Goal: Book appointment/travel/reservation

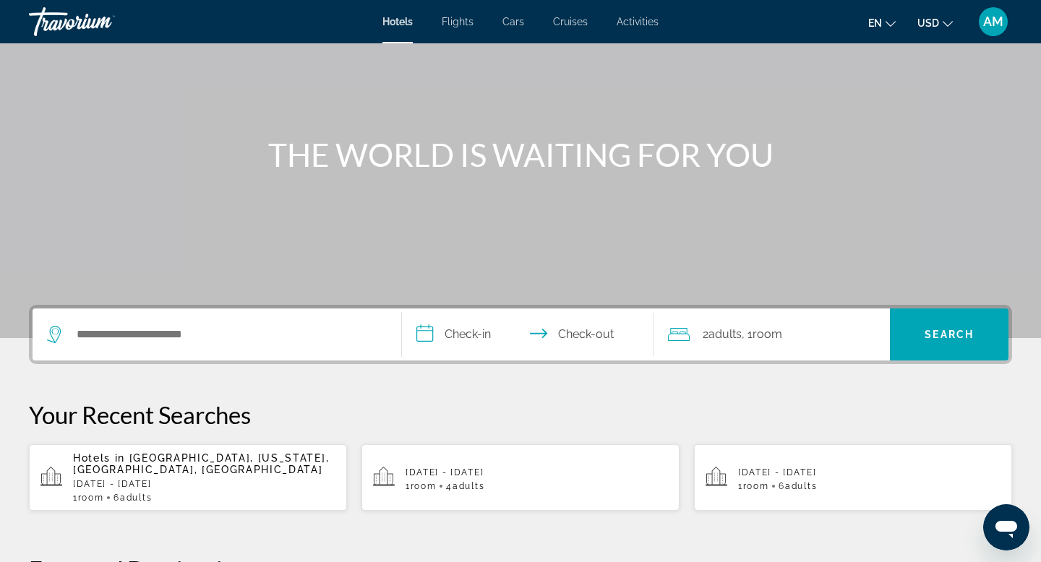
scroll to position [101, 0]
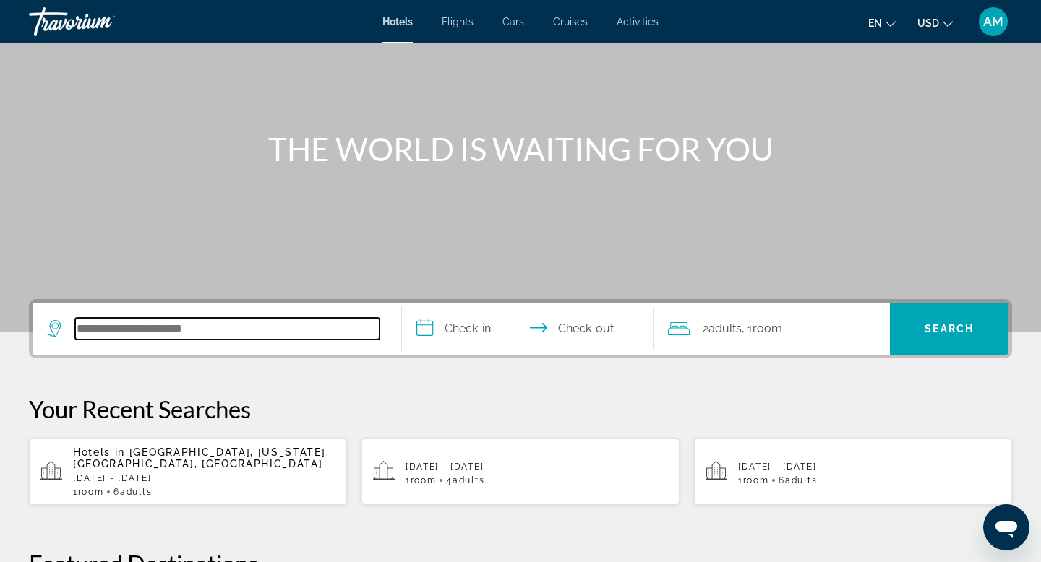
click at [156, 330] on input "Search hotel destination" at bounding box center [227, 329] width 304 height 22
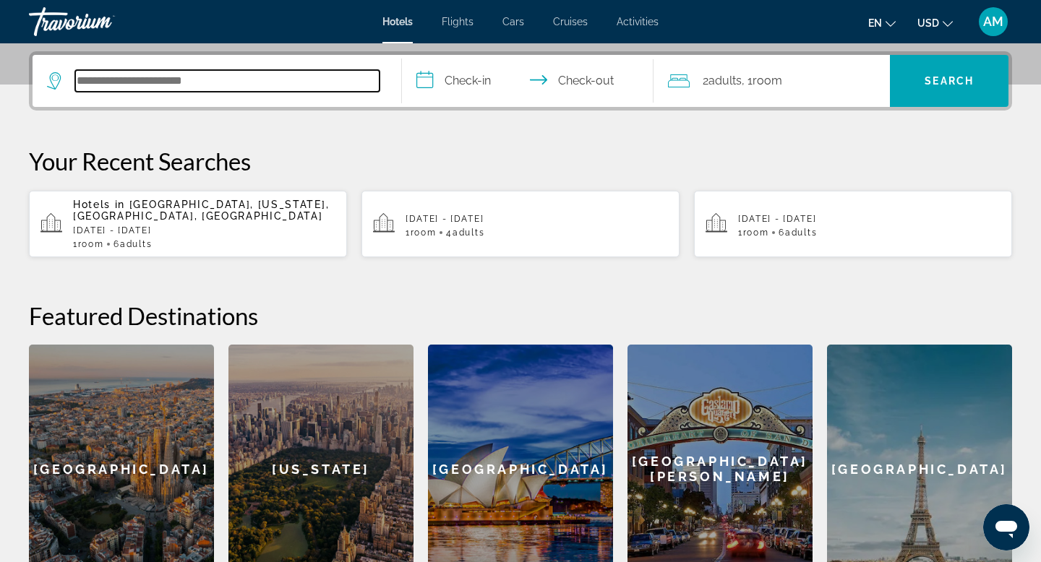
scroll to position [353, 0]
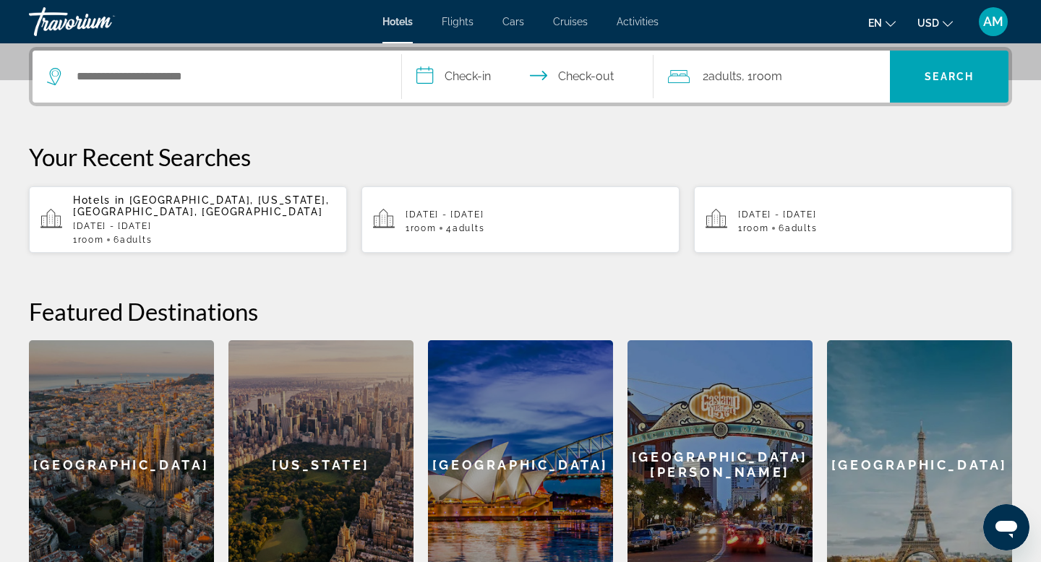
click at [481, 78] on input "**********" at bounding box center [530, 79] width 257 height 56
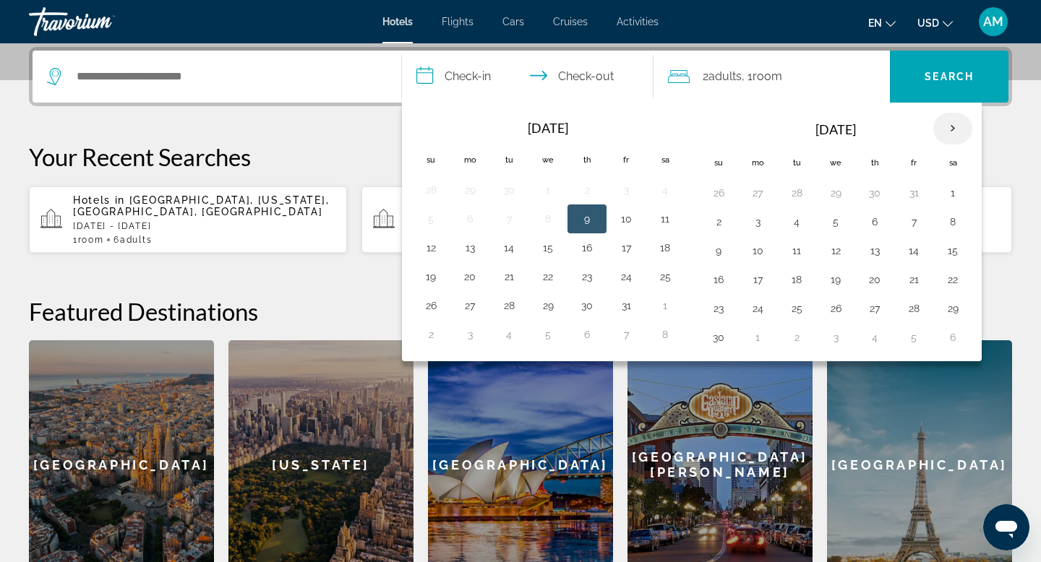
click at [956, 130] on th "Next month" at bounding box center [952, 129] width 39 height 32
click at [959, 254] on button "20" at bounding box center [952, 251] width 23 height 20
click at [955, 254] on button "20" at bounding box center [952, 251] width 23 height 20
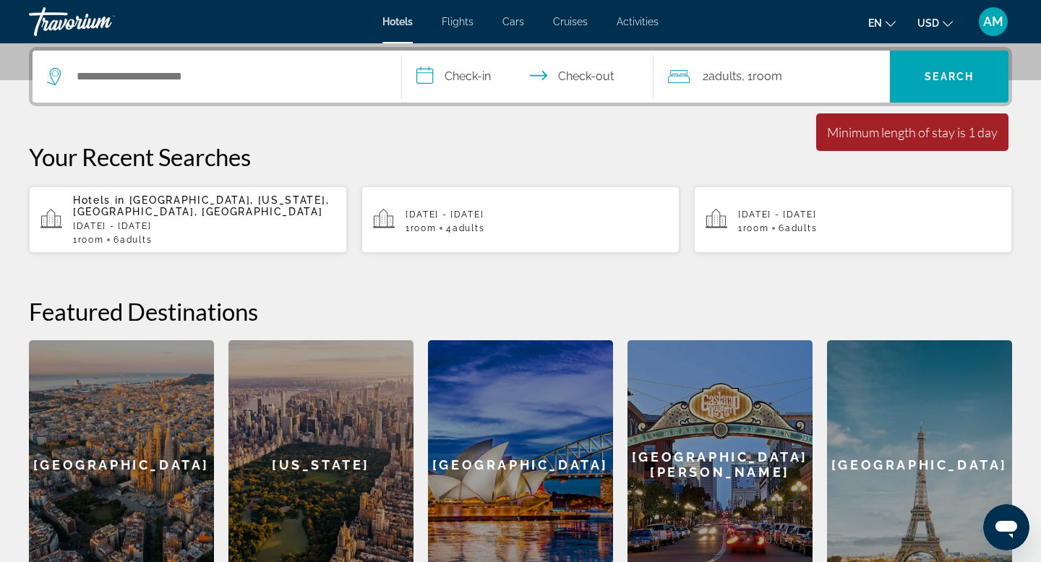
click at [458, 80] on input "**********" at bounding box center [530, 79] width 257 height 56
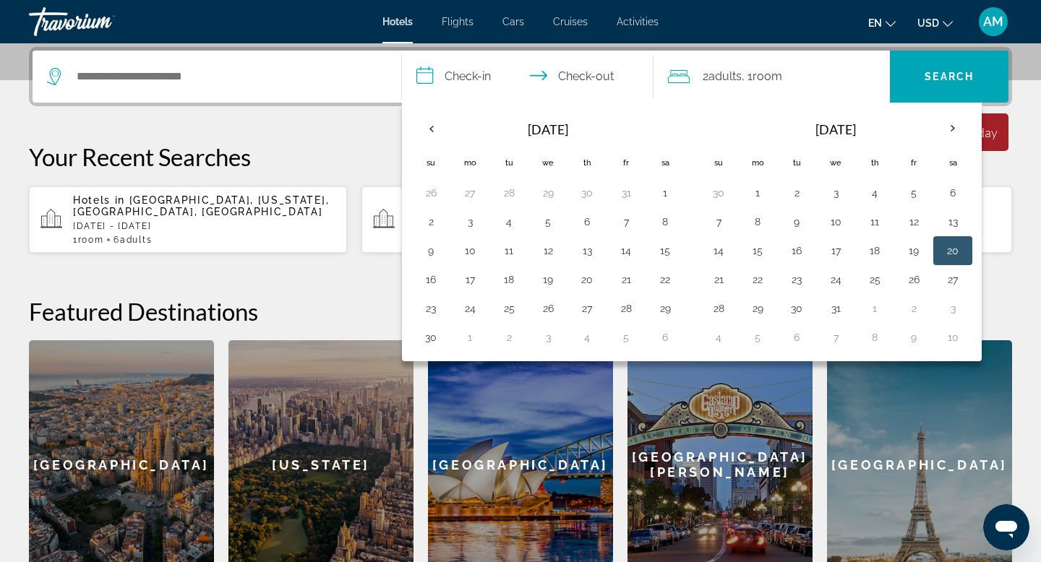
click at [954, 254] on button "20" at bounding box center [952, 251] width 23 height 20
click at [760, 283] on button "22" at bounding box center [757, 280] width 23 height 20
type input "**********"
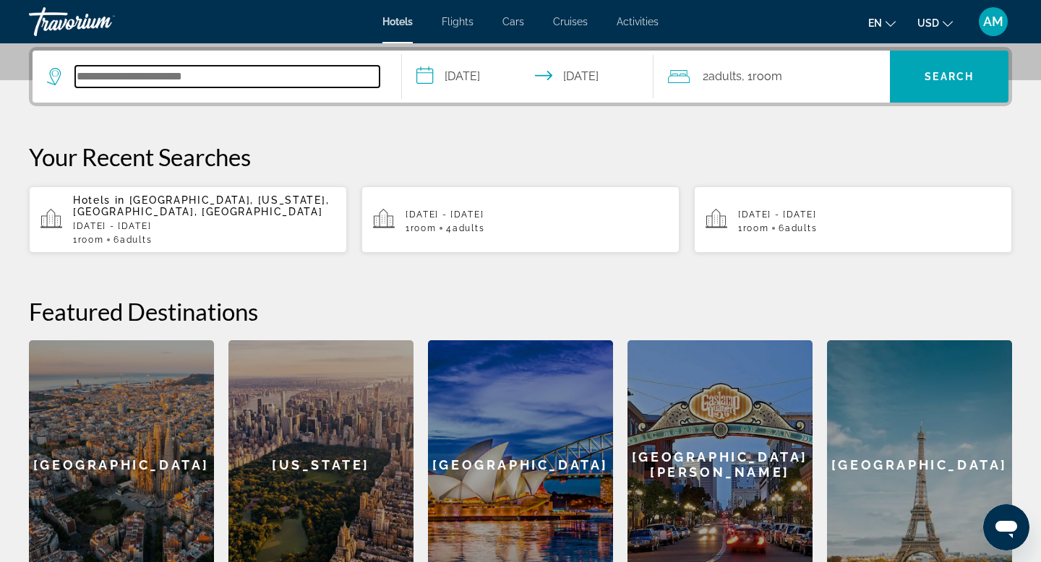
click at [204, 78] on input "Search hotel destination" at bounding box center [227, 77] width 304 height 22
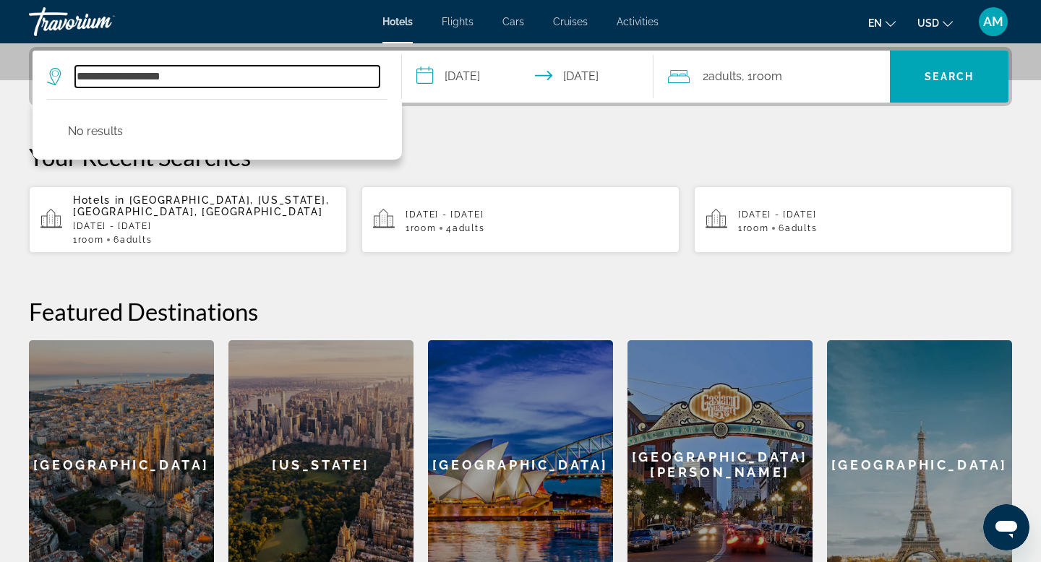
click at [131, 77] on input "**********" at bounding box center [227, 77] width 304 height 22
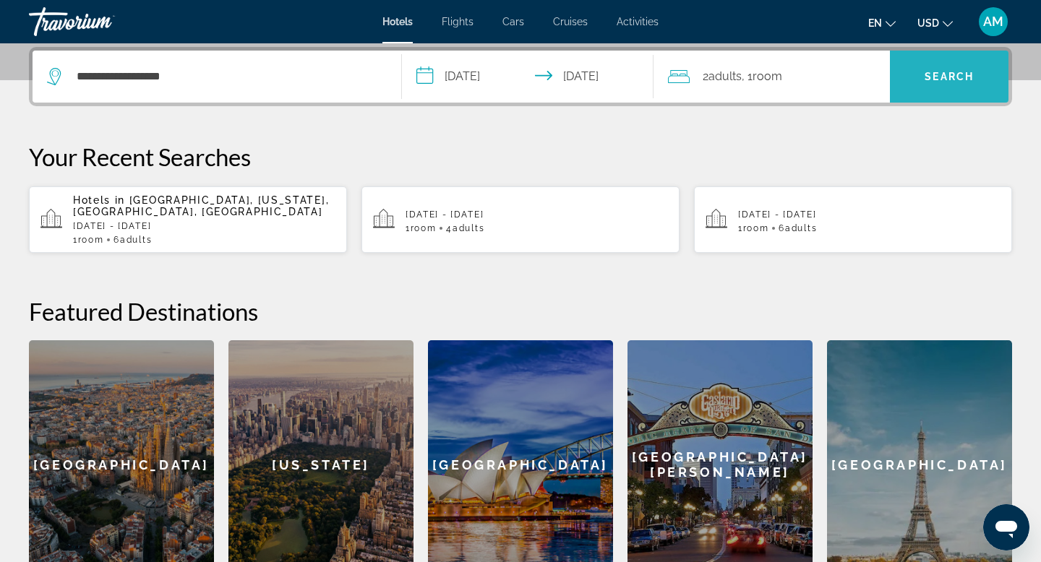
click at [947, 87] on span "Search" at bounding box center [949, 76] width 119 height 35
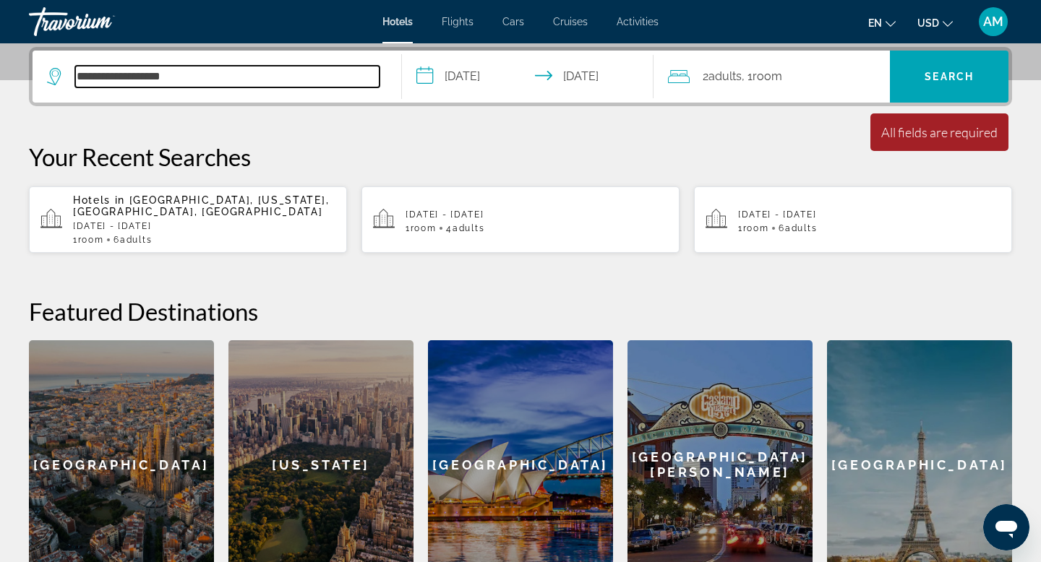
click at [237, 77] on input "**********" at bounding box center [227, 77] width 304 height 22
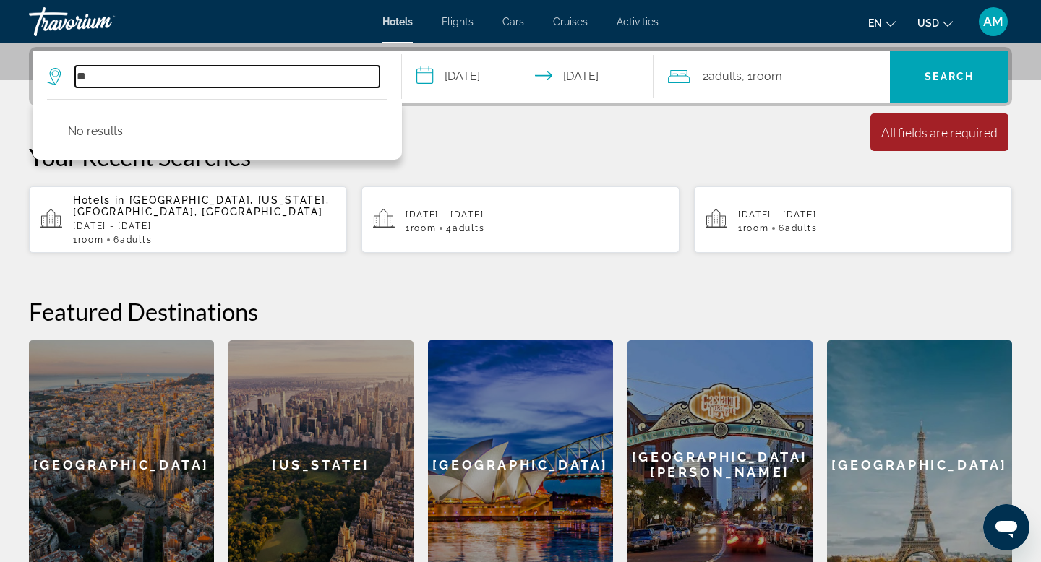
type input "*"
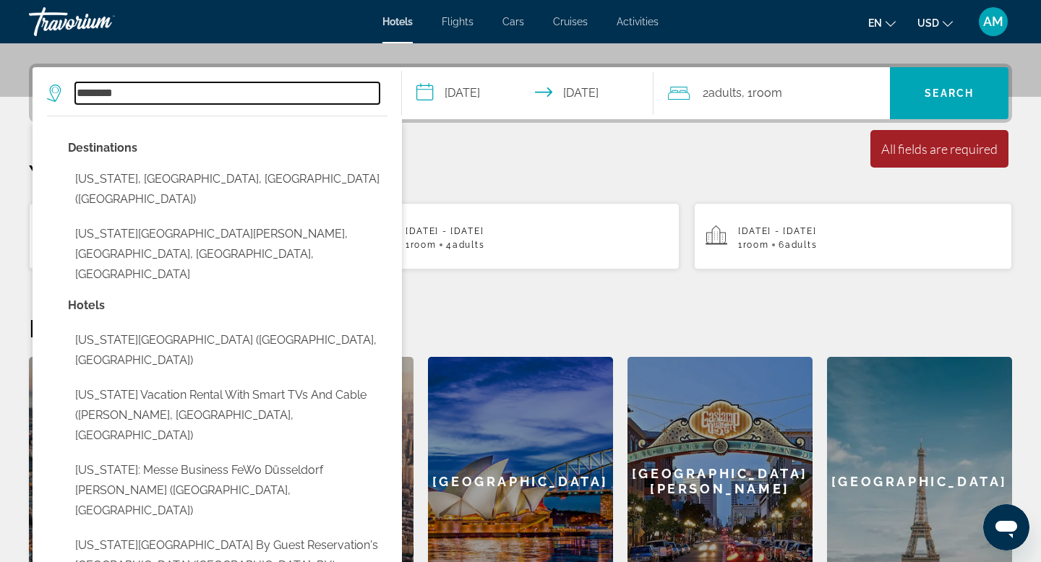
scroll to position [334, 0]
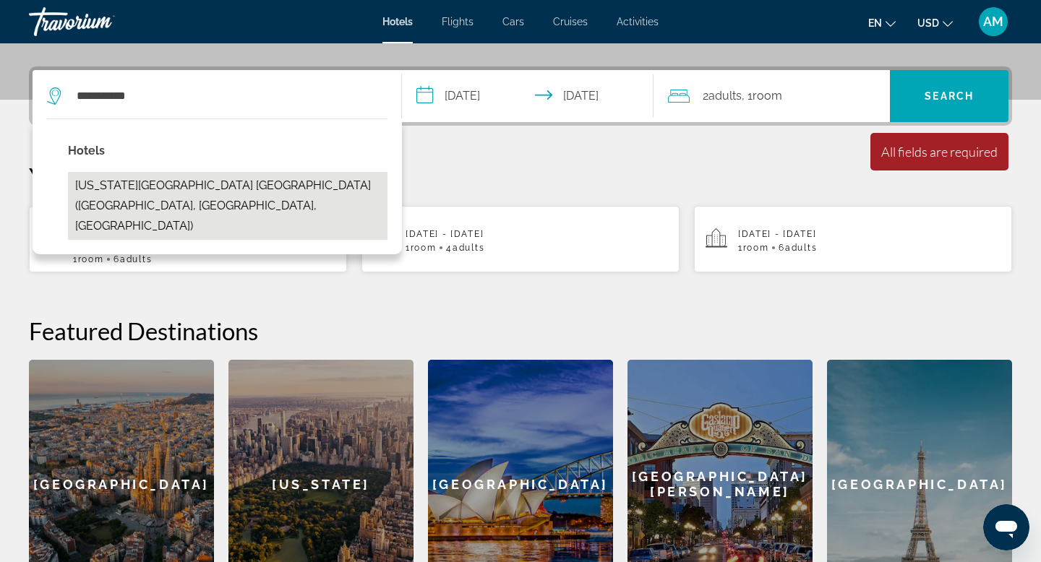
click at [166, 180] on button "New York LaGuardia Airport Marriott (East Elmhurst, NY, US)" at bounding box center [228, 206] width 320 height 68
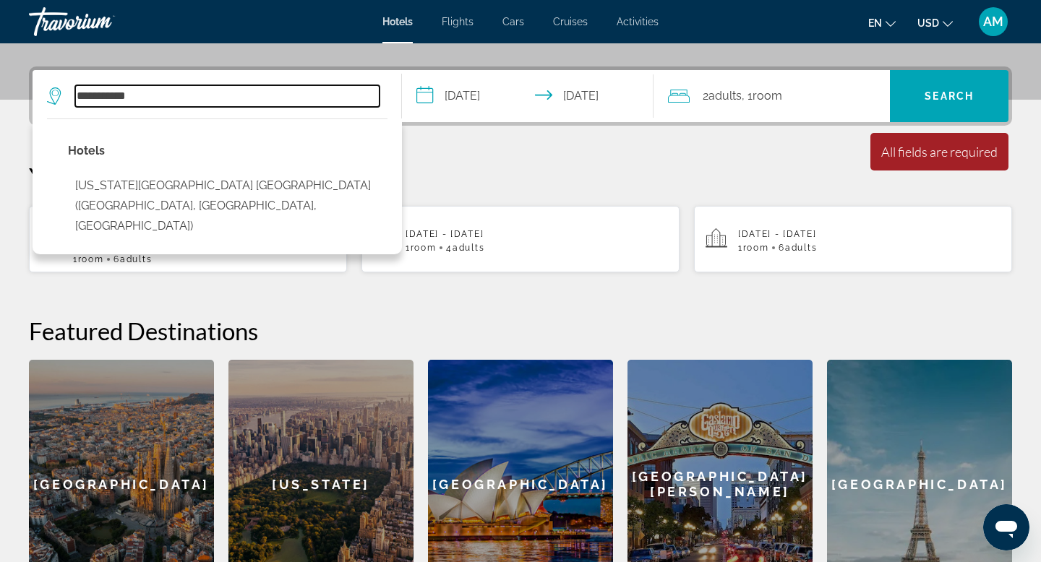
type input "**********"
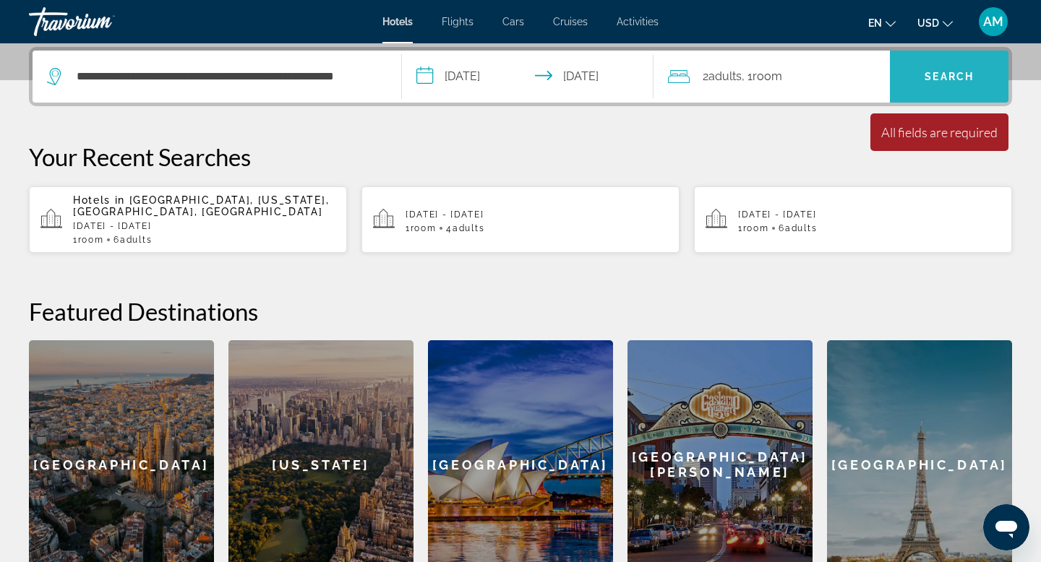
click at [926, 77] on span "Search" at bounding box center [949, 77] width 49 height 12
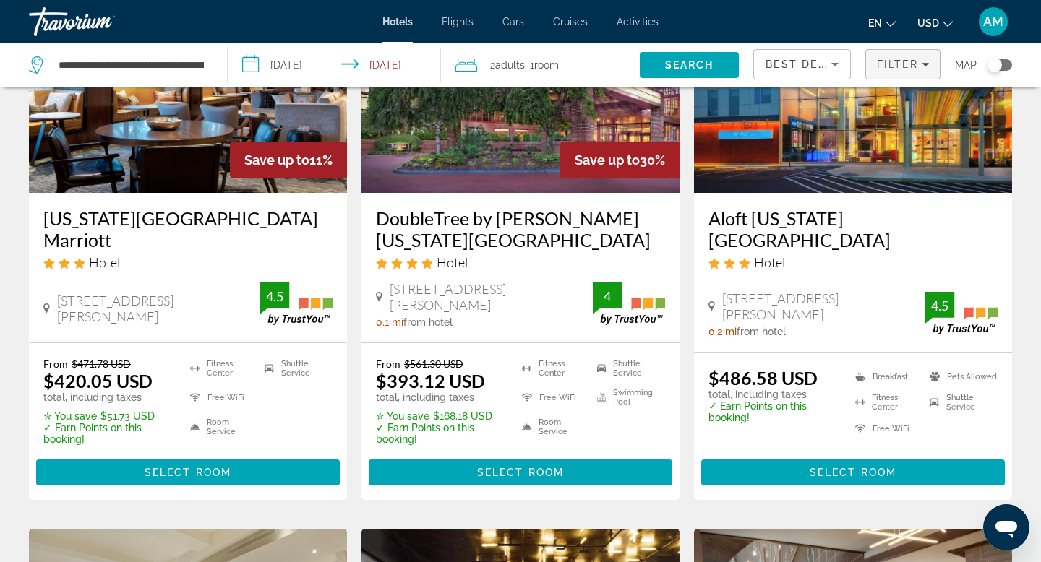
scroll to position [187, 0]
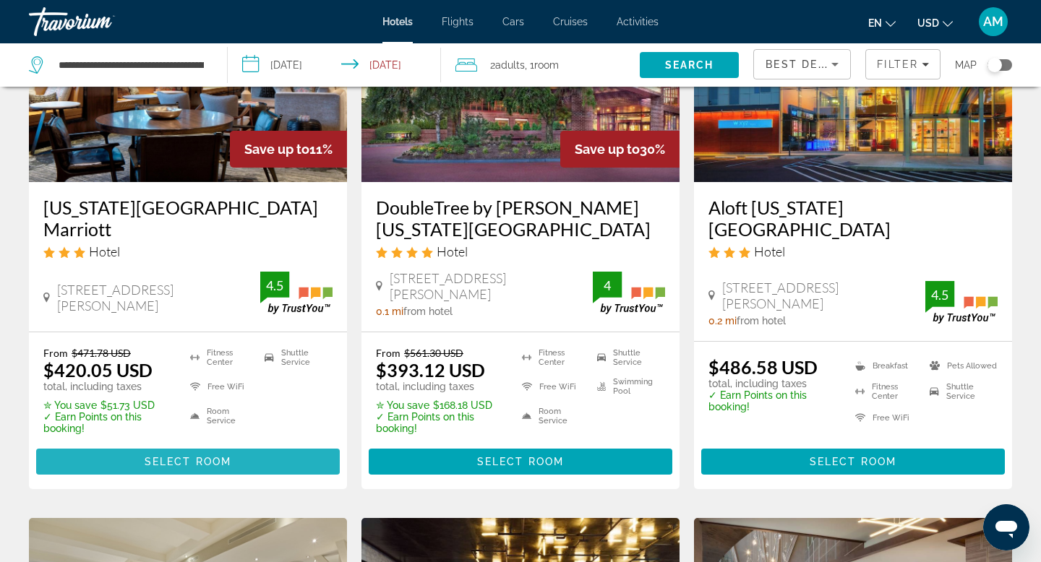
click at [267, 455] on span "Main content" at bounding box center [188, 462] width 304 height 35
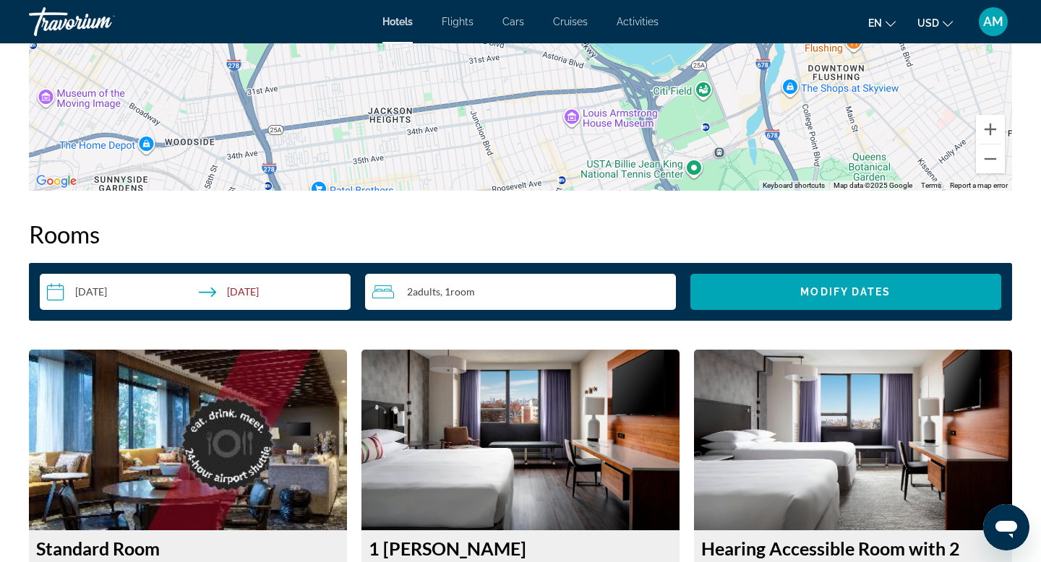
scroll to position [1692, 0]
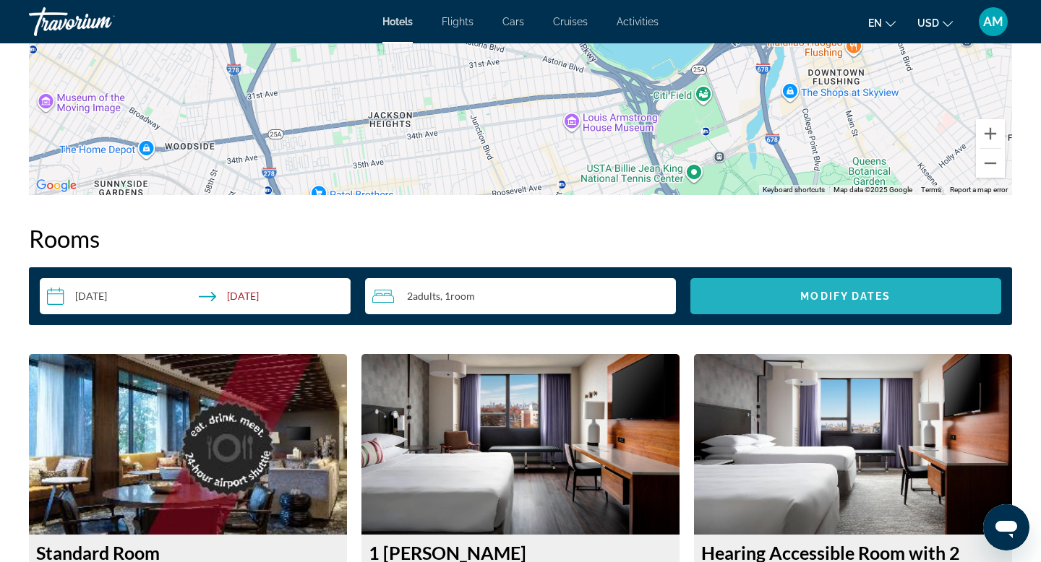
click at [820, 301] on span "Modify Dates" at bounding box center [845, 297] width 90 height 12
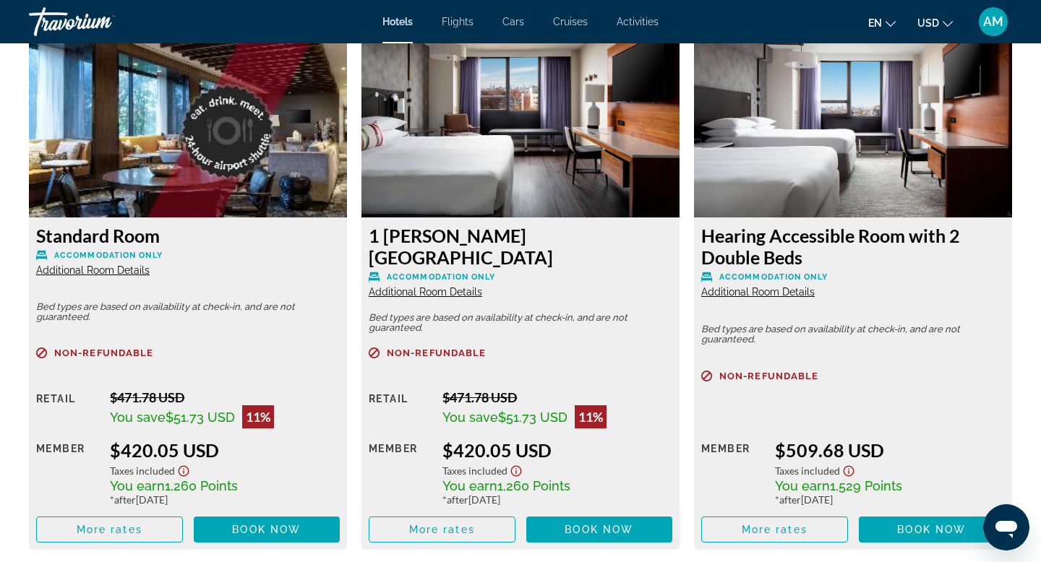
scroll to position [2015, 0]
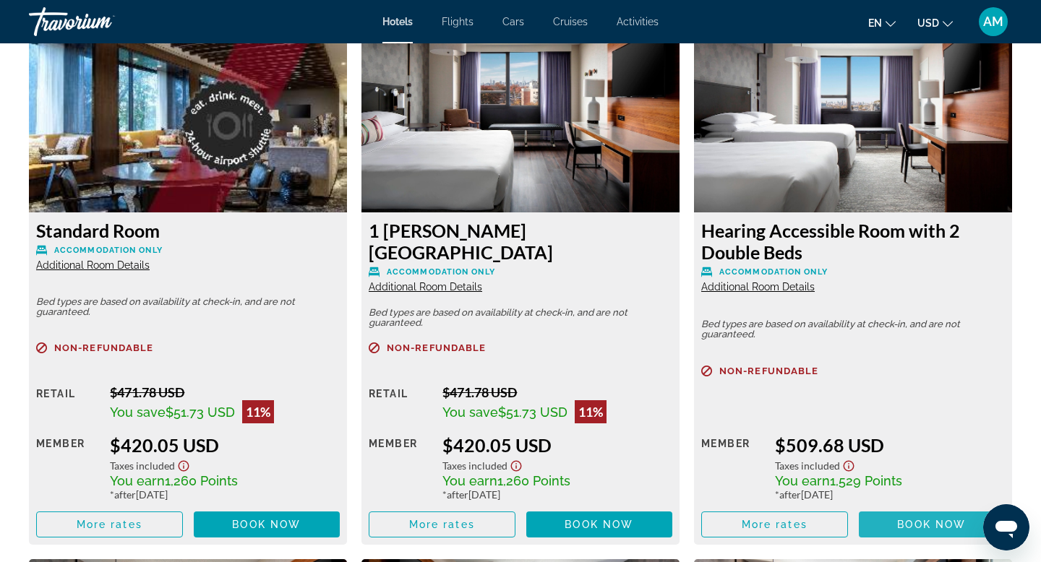
click at [933, 519] on span "Book now" at bounding box center [931, 525] width 69 height 12
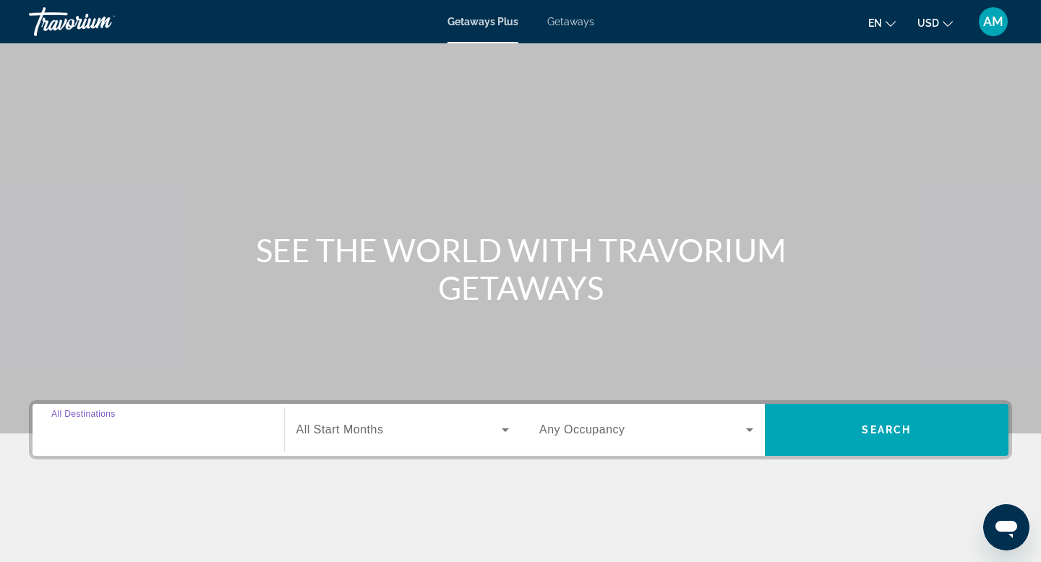
click at [208, 429] on input "Destination All Destinations" at bounding box center [158, 430] width 214 height 17
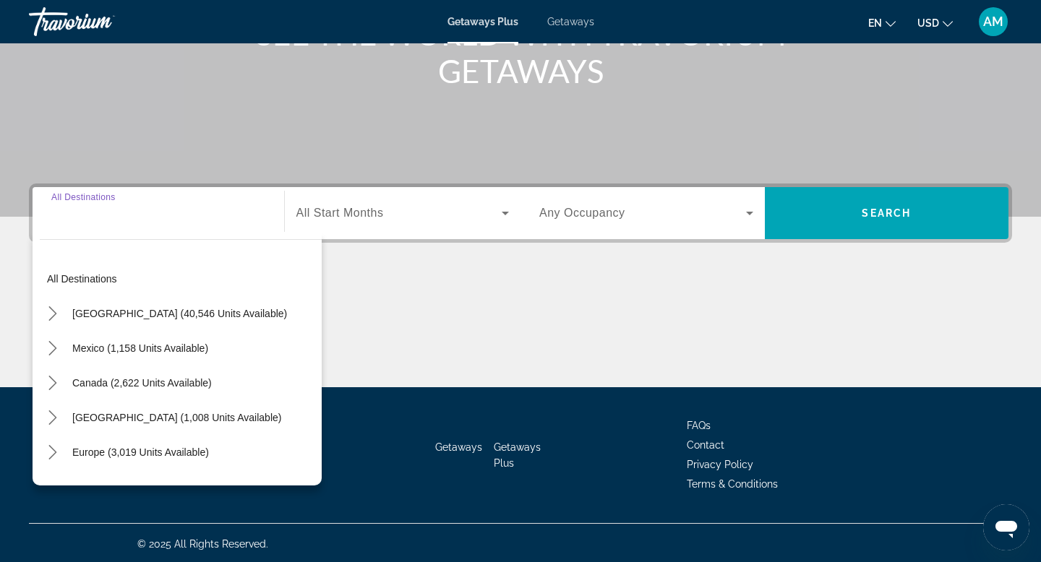
scroll to position [219, 0]
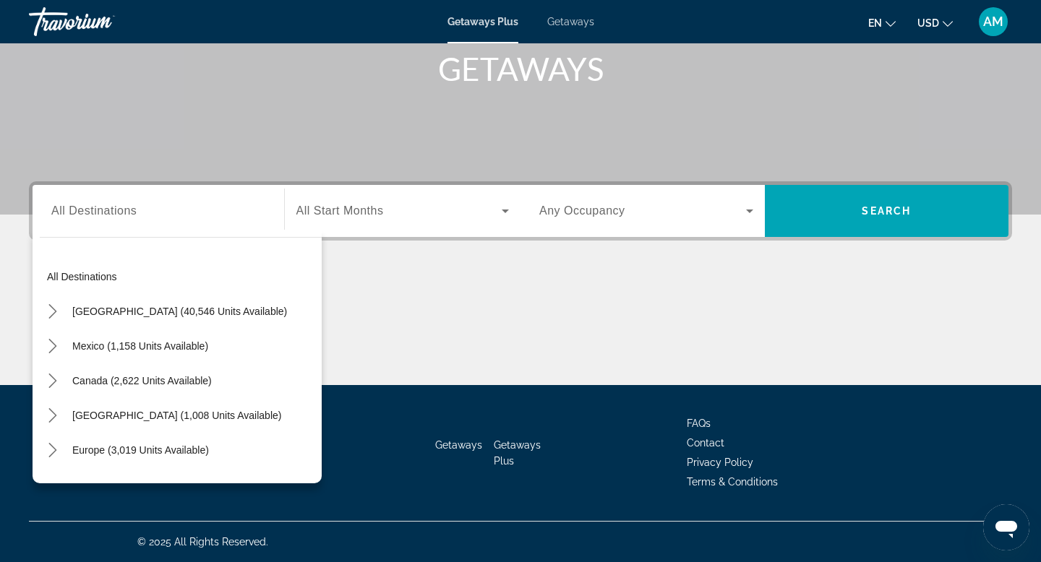
click at [206, 220] on div "Search widget" at bounding box center [158, 211] width 214 height 41
click at [159, 312] on span "[GEOGRAPHIC_DATA] (40,546 units available)" at bounding box center [179, 312] width 215 height 12
type input "**********"
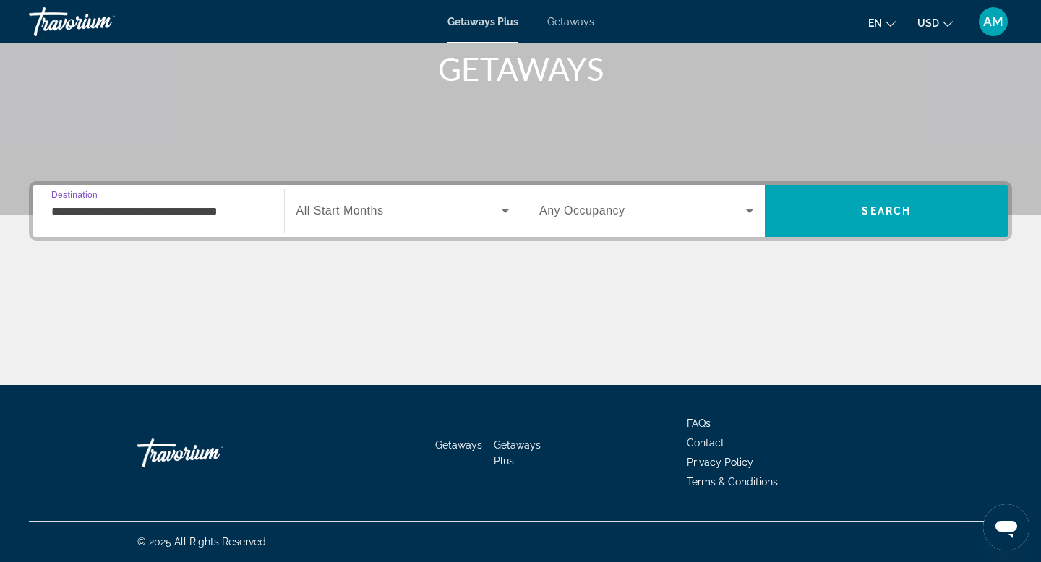
click at [475, 224] on div "Search widget" at bounding box center [402, 211] width 213 height 40
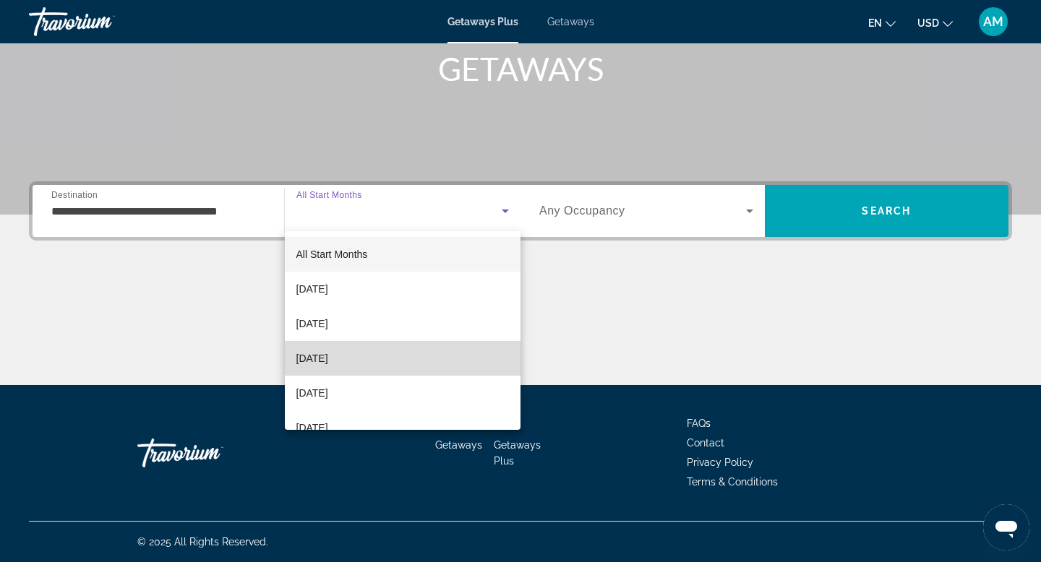
click at [420, 360] on mat-option "[DATE]" at bounding box center [403, 358] width 236 height 35
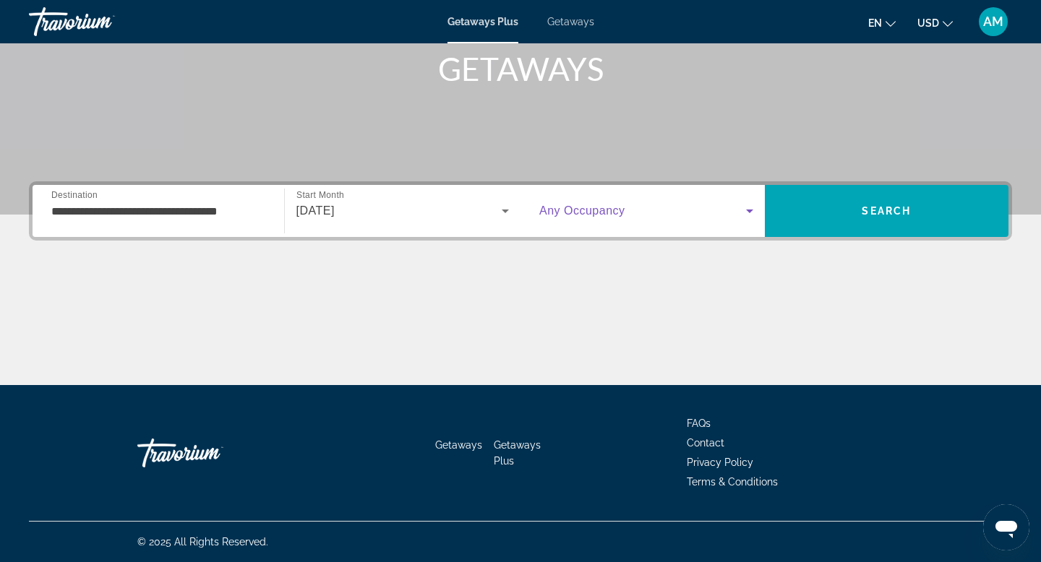
click at [651, 211] on span "Search widget" at bounding box center [642, 210] width 207 height 17
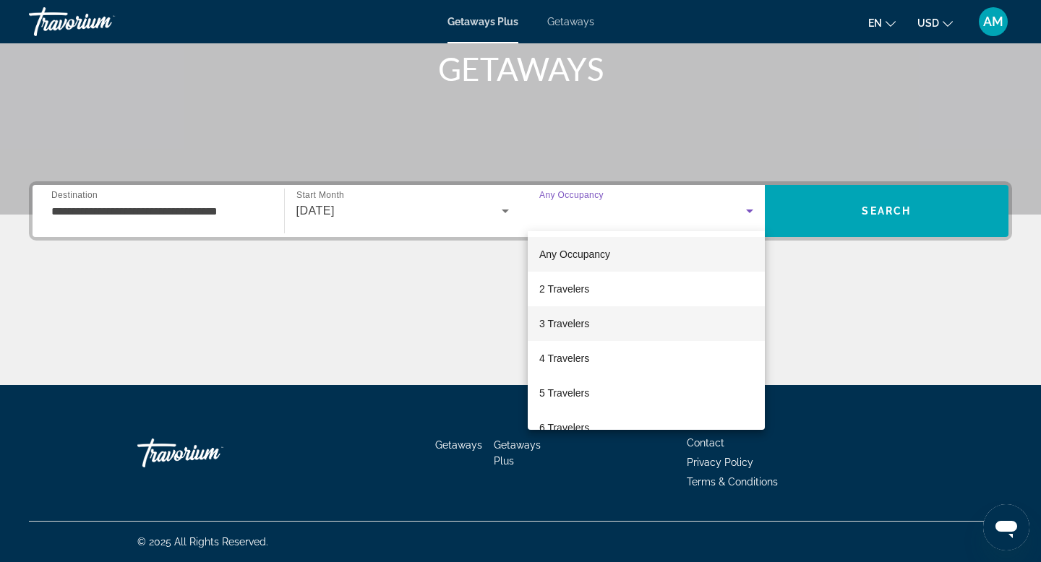
click at [630, 322] on mat-option "3 Travelers" at bounding box center [646, 323] width 237 height 35
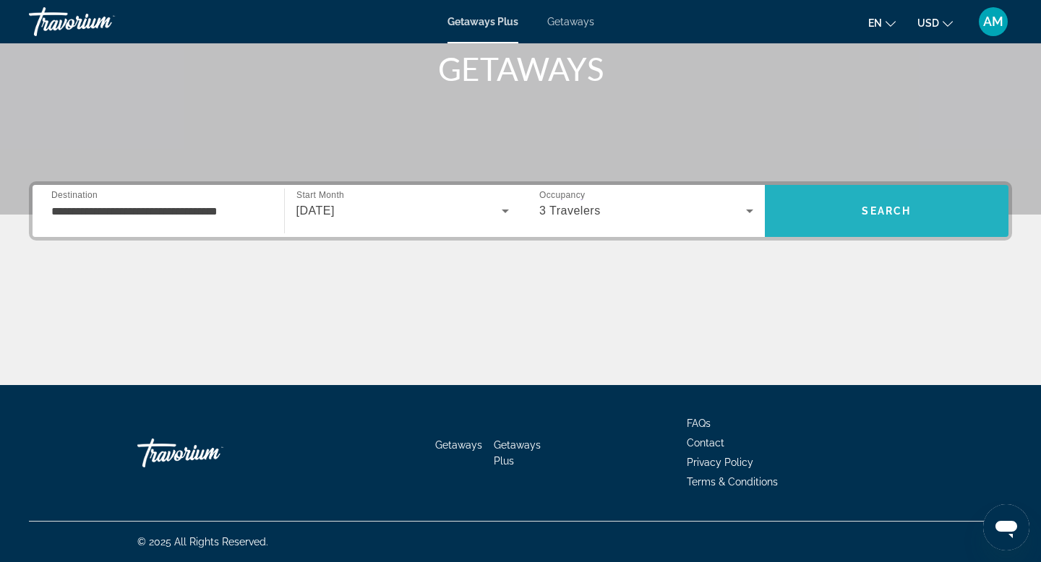
click at [925, 207] on span "Search" at bounding box center [887, 211] width 244 height 35
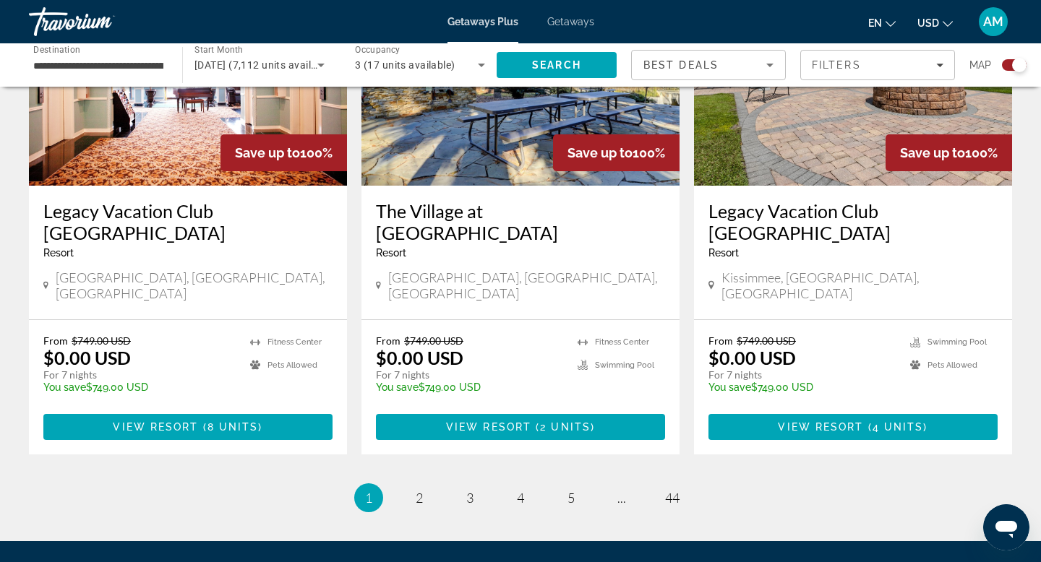
scroll to position [2246, 0]
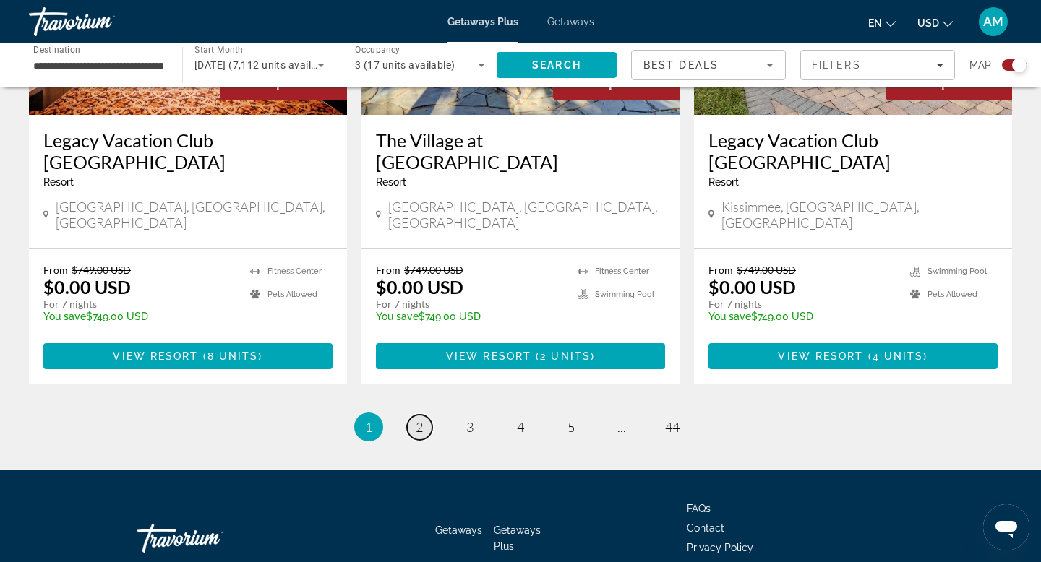
click at [424, 415] on link "page 2" at bounding box center [419, 427] width 25 height 25
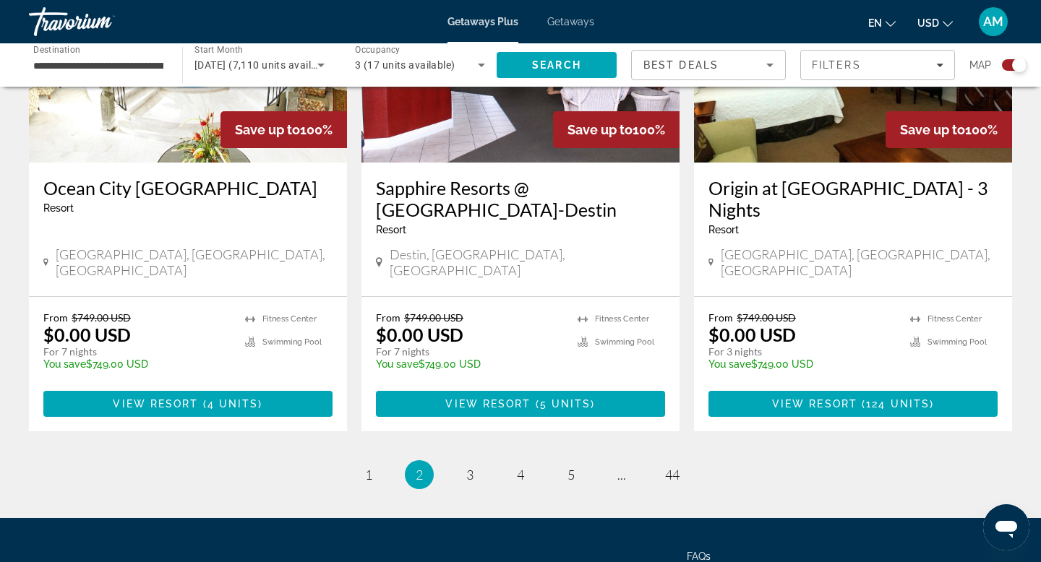
scroll to position [2257, 0]
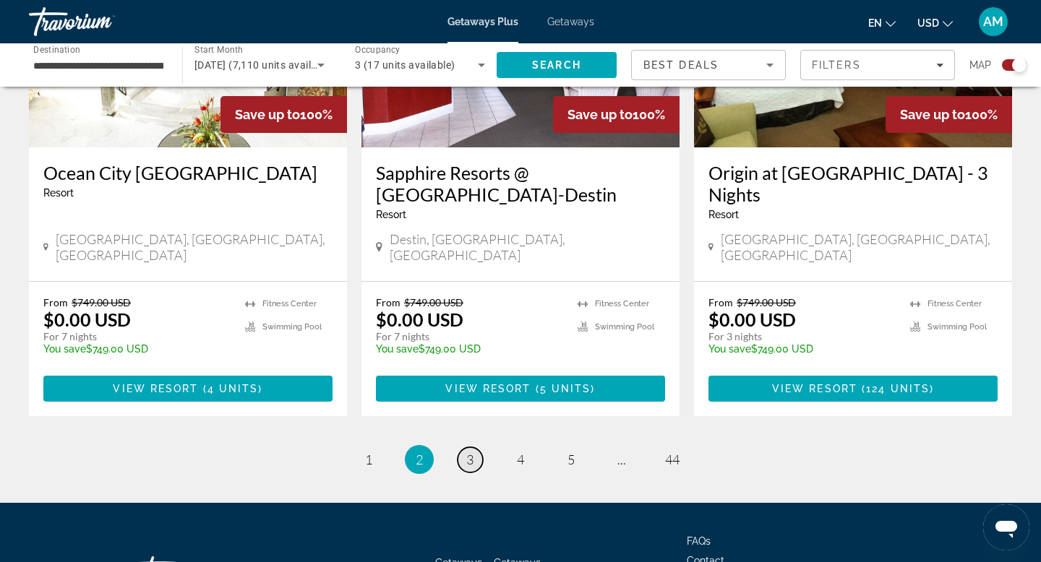
click at [469, 452] on span "3" at bounding box center [469, 460] width 7 height 16
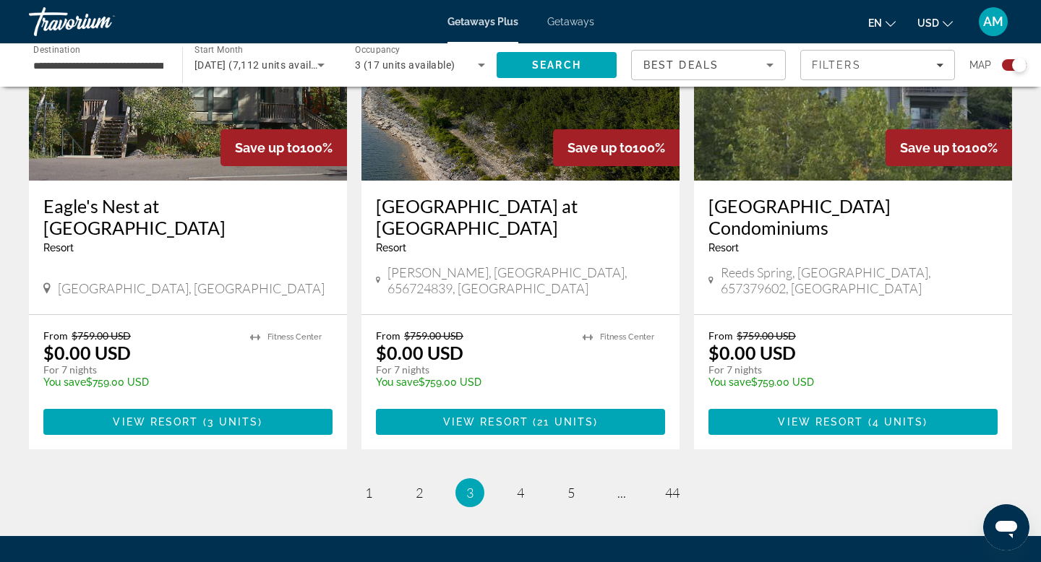
scroll to position [2289, 0]
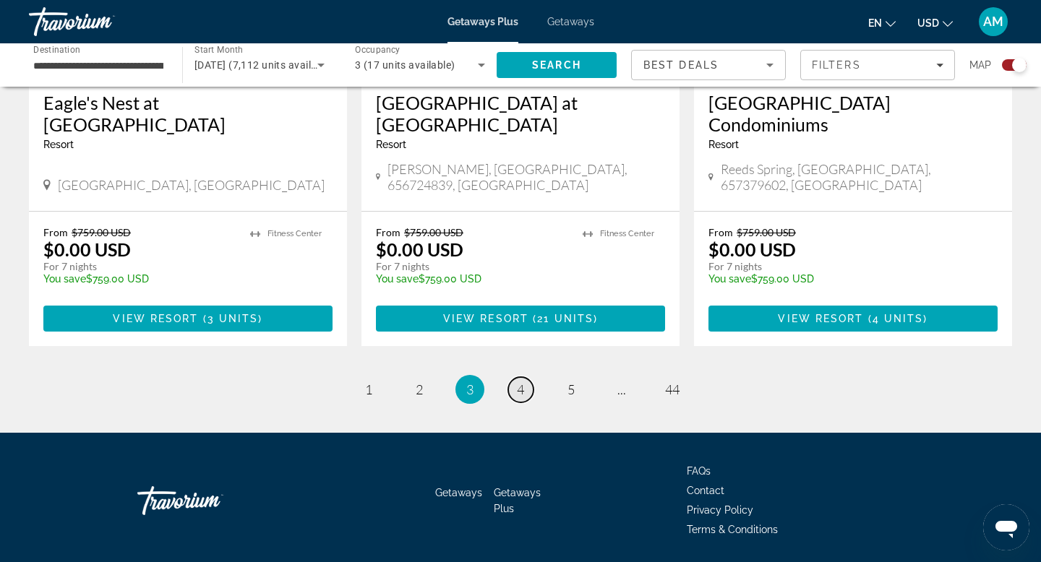
click at [518, 382] on span "4" at bounding box center [520, 390] width 7 height 16
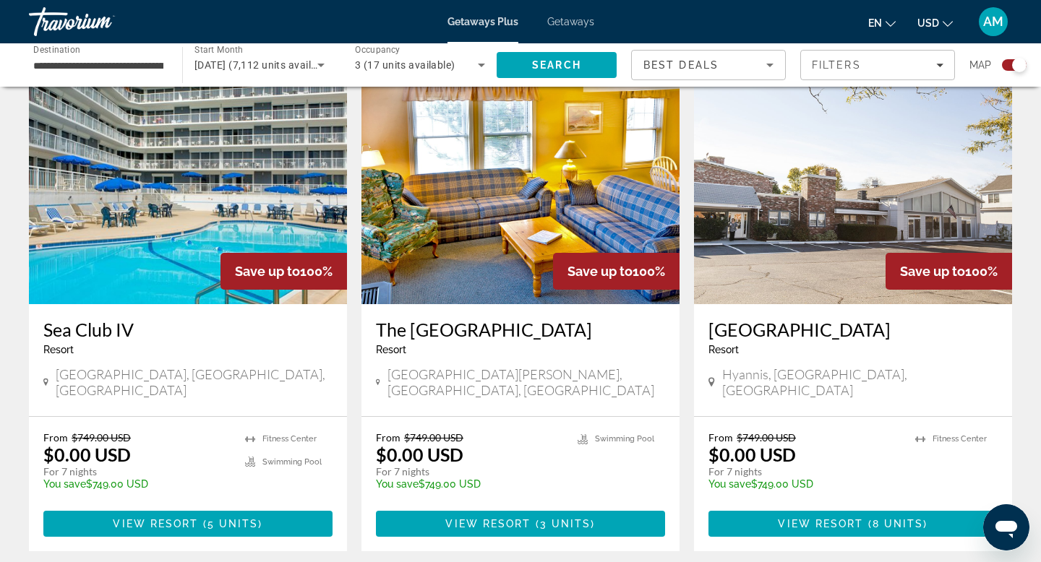
scroll to position [2103, 0]
